Goal: Find specific page/section: Find specific page/section

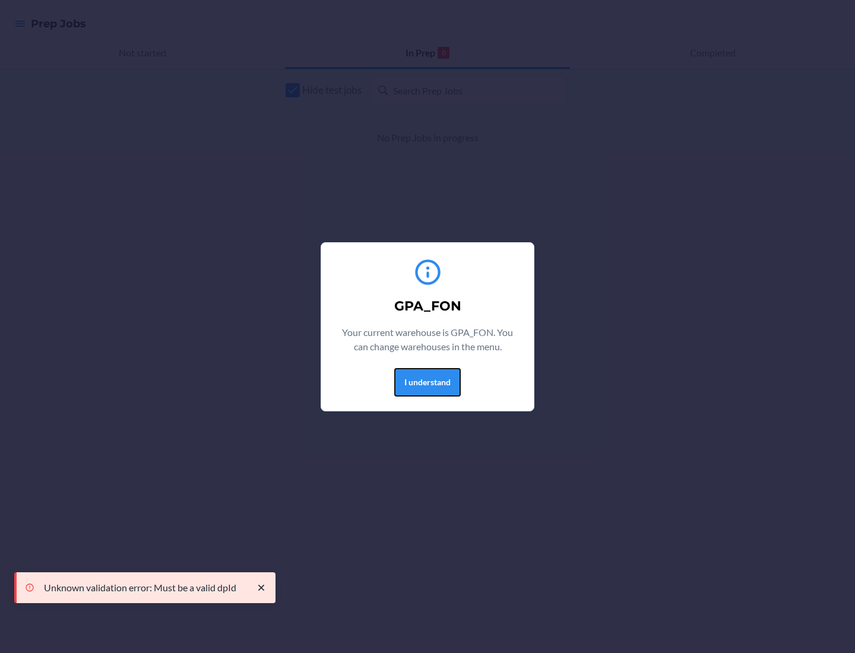
click at [427, 382] on button "I understand" at bounding box center [427, 382] width 67 height 29
